Goal: Information Seeking & Learning: Find specific fact

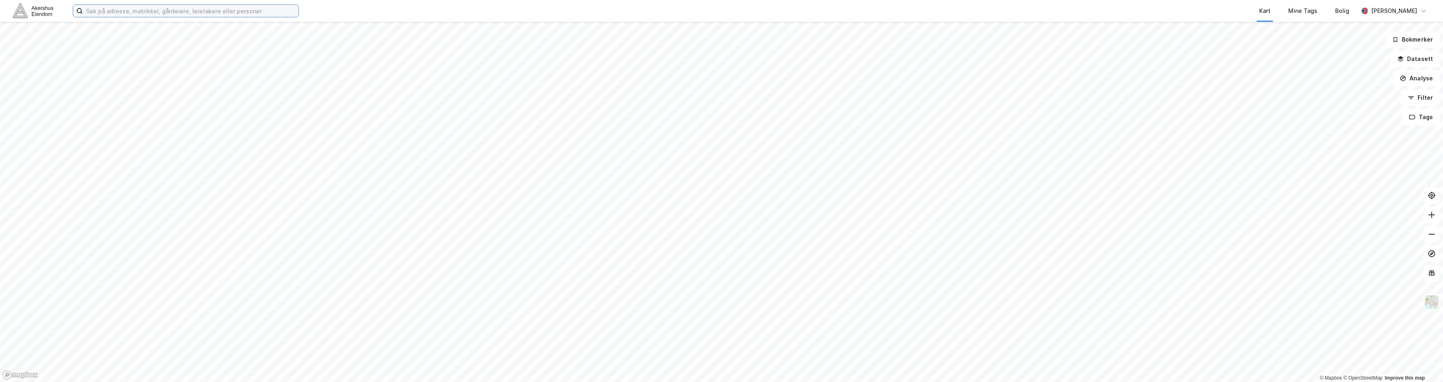
click at [117, 9] on input at bounding box center [191, 11] width 216 height 12
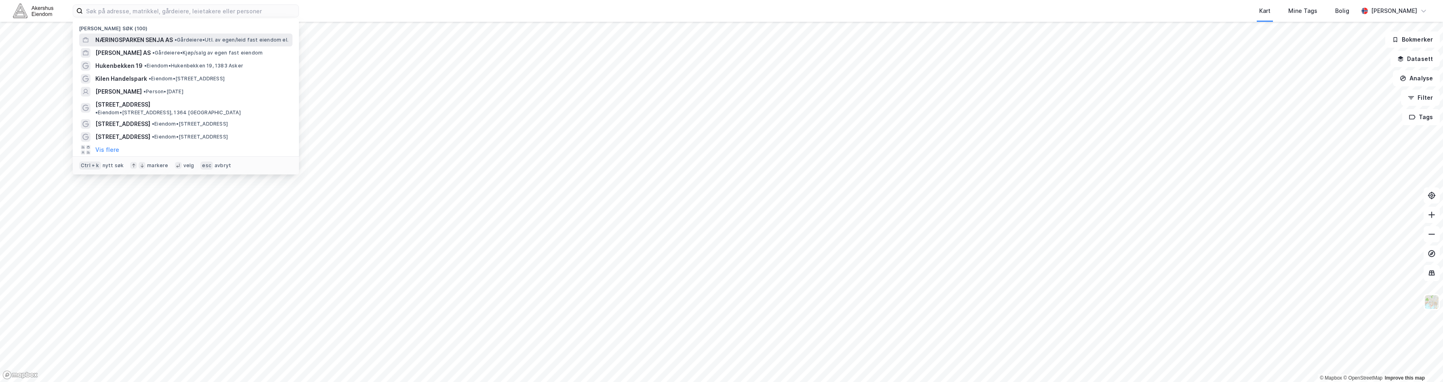
click at [120, 39] on span "NÆRINGSPARKEN SENJA AS" at bounding box center [134, 40] width 78 height 10
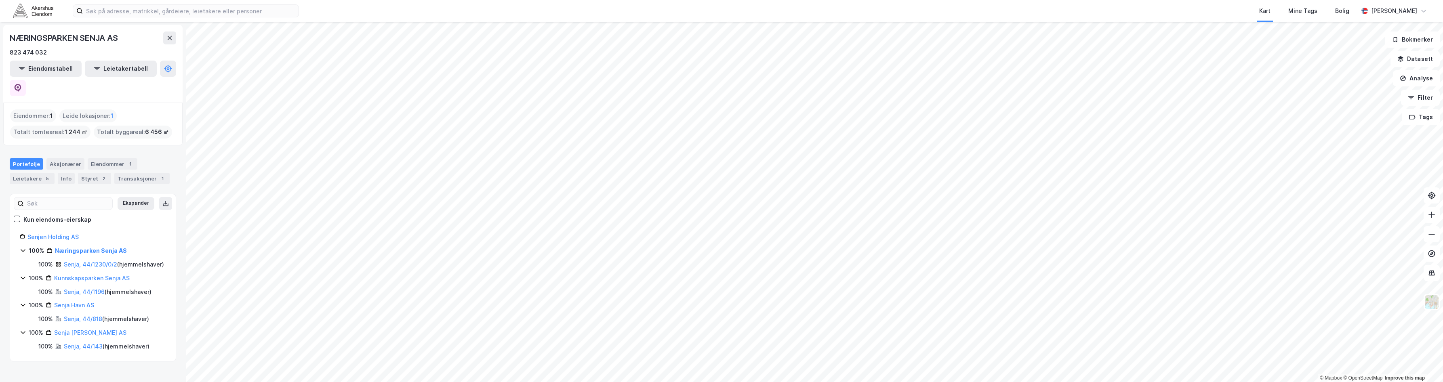
click at [35, 109] on div "Eiendommer : 1" at bounding box center [33, 115] width 46 height 13
click at [79, 261] on link "Senja, 44/1230/0/2" at bounding box center [90, 264] width 53 height 7
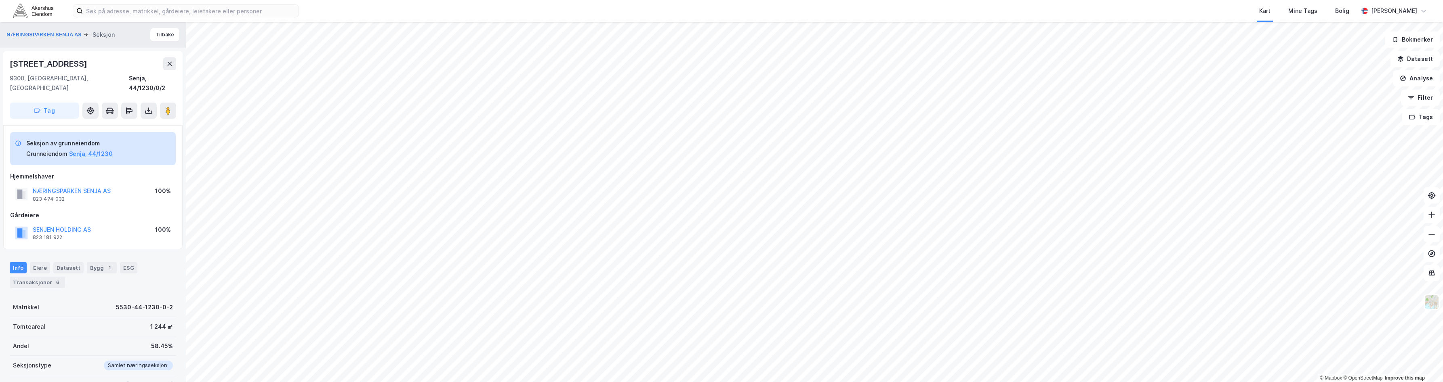
click at [38, 62] on div "[STREET_ADDRESS]" at bounding box center [49, 63] width 79 height 13
copy div "[STREET_ADDRESS]"
